Goal: Information Seeking & Learning: Compare options

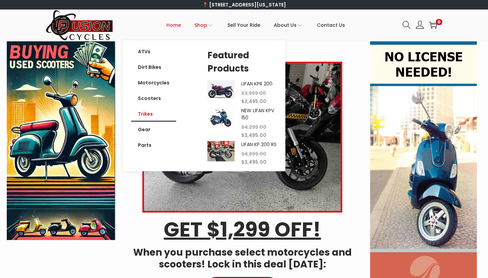
click at [148, 113] on link "Trikes" at bounding box center [153, 114] width 45 height 16
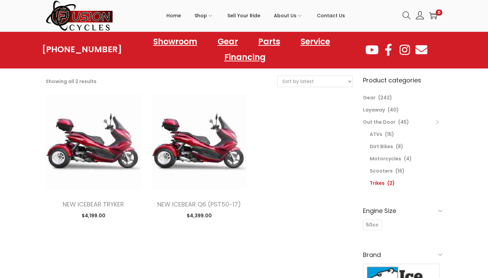
scroll to position [37, 0]
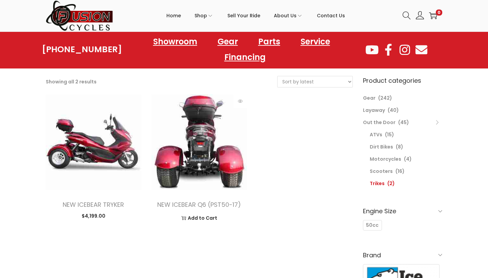
click at [217, 148] on img at bounding box center [199, 142] width 96 height 96
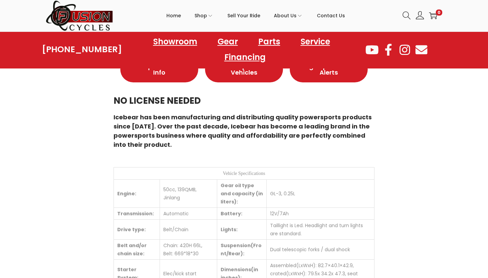
scroll to position [376, 0]
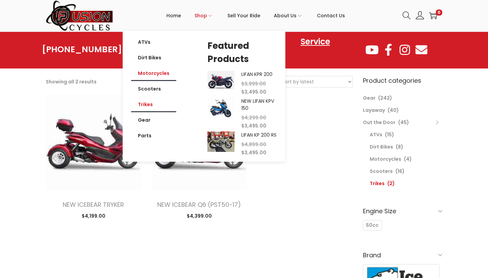
click at [157, 71] on link "Motorcycles" at bounding box center [153, 73] width 45 height 16
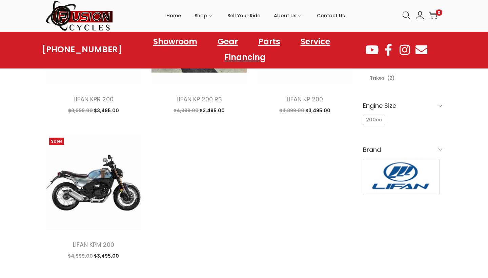
scroll to position [144, 0]
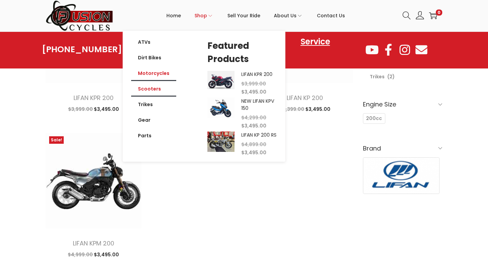
click at [157, 88] on link "Scooters" at bounding box center [153, 89] width 45 height 16
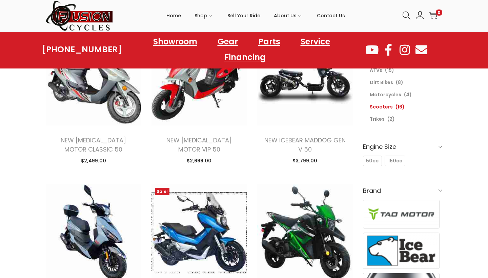
scroll to position [101, 0]
click at [394, 162] on span "150cc" at bounding box center [395, 160] width 14 height 7
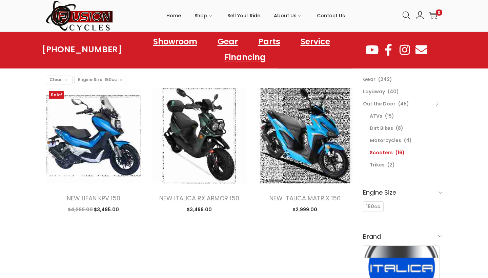
scroll to position [56, 0]
